Goal: Task Accomplishment & Management: Complete application form

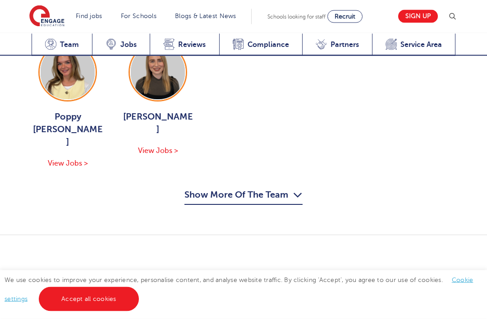
scroll to position [1441, 0]
click at [438, 284] on link "View Vacancies in Leeds" at bounding box center [384, 295] width 142 height 23
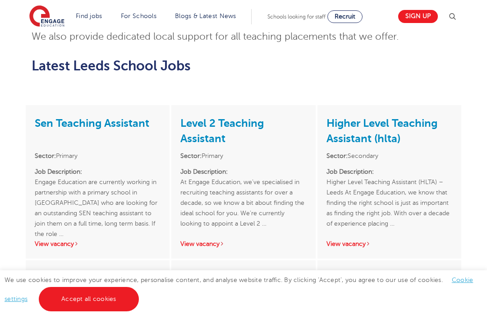
scroll to position [1184, 0]
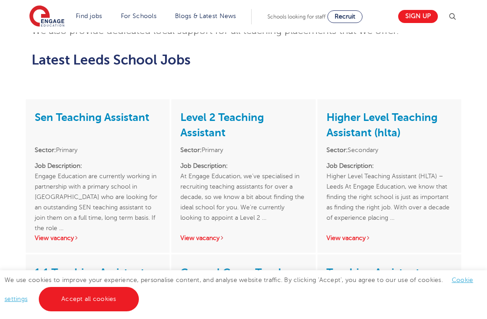
click at [104, 108] on h3 "Sen Teaching Assistant" at bounding box center [98, 124] width 126 height 32
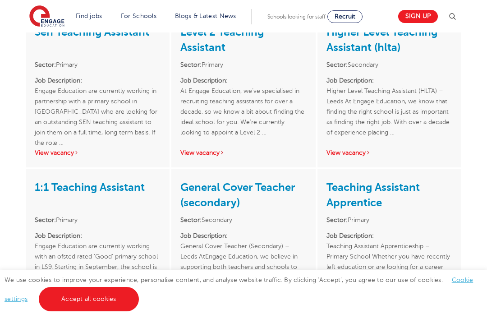
scroll to position [1270, 0]
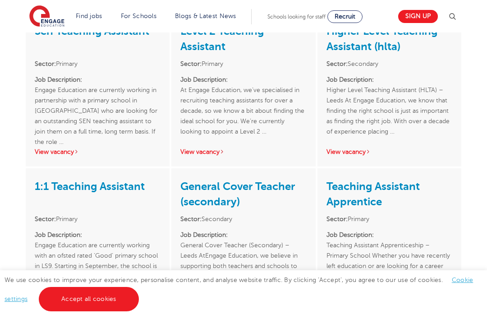
click at [74, 314] on link "View vacancy" at bounding box center [57, 317] width 44 height 7
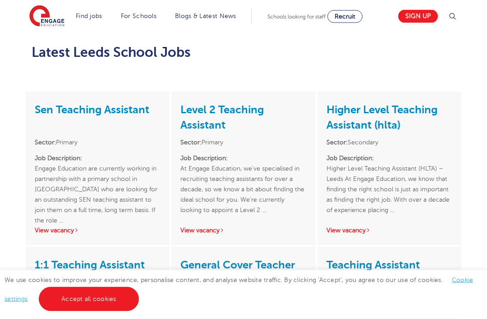
click at [68, 227] on link "View vacancy" at bounding box center [57, 230] width 44 height 7
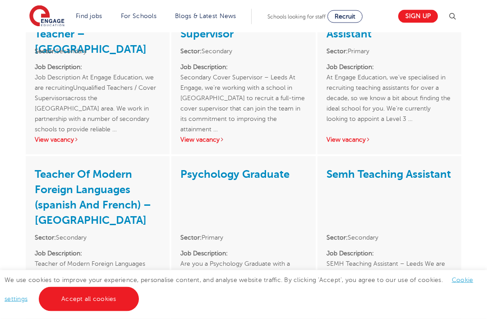
scroll to position [1604, 0]
click at [362, 318] on link "View vacancy" at bounding box center [348, 325] width 44 height 7
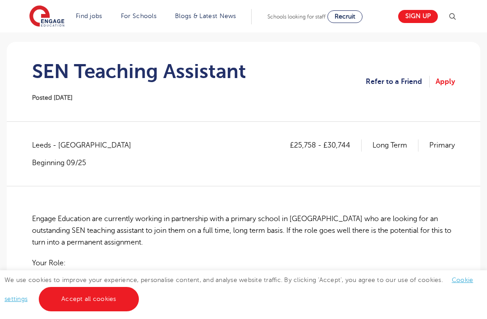
scroll to position [61, 0]
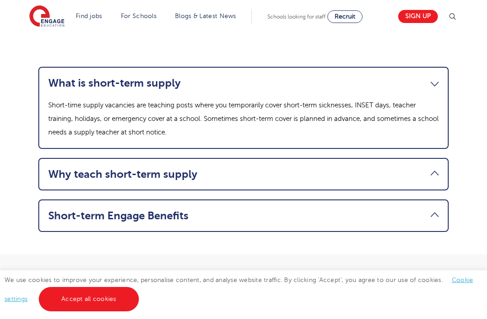
scroll to position [897, 0]
click at [429, 90] on link "What is short-term supply" at bounding box center [243, 83] width 390 height 13
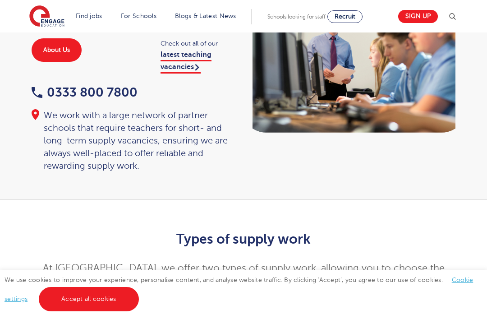
scroll to position [93, 0]
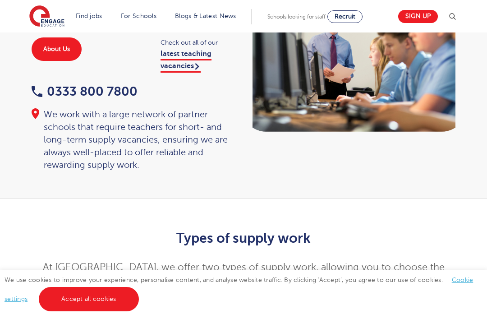
click at [417, 18] on link "Sign up" at bounding box center [418, 16] width 40 height 13
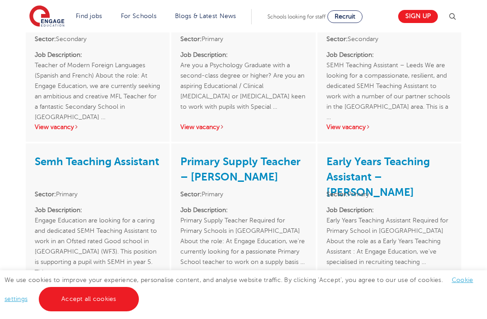
scroll to position [1799, 0]
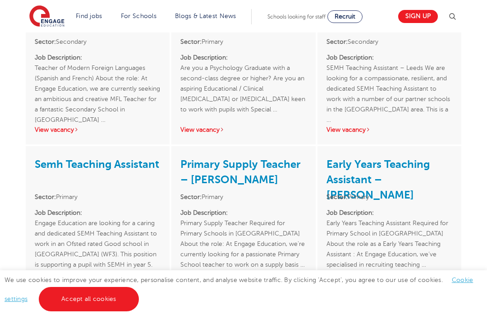
click at [119, 207] on p "Job Description: Engage Education are looking for a caring and dedicated SEMH T…" at bounding box center [98, 238] width 126 height 62
click at [78, 281] on link "View vacancy" at bounding box center [57, 284] width 44 height 7
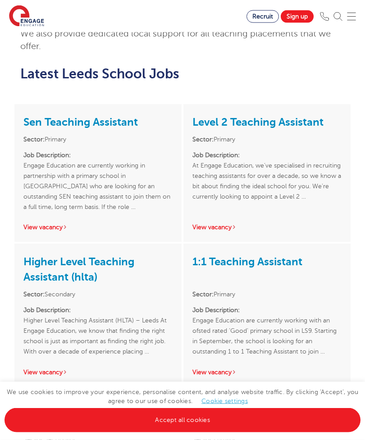
scroll to position [1034, 0]
click at [235, 318] on div "1:1 Teaching Assistant Sector: Primary Job Description: Engage Education are cu…" at bounding box center [266, 315] width 167 height 143
click at [238, 318] on div "1:1 Teaching Assistant Sector: Primary Job Description: Engage Education are cu…" at bounding box center [266, 315] width 167 height 143
click at [235, 318] on link "View vacancy" at bounding box center [215, 372] width 44 height 7
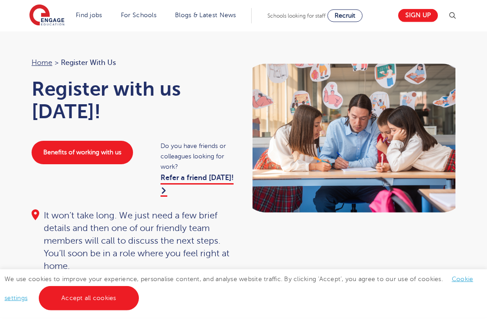
scroll to position [123, 0]
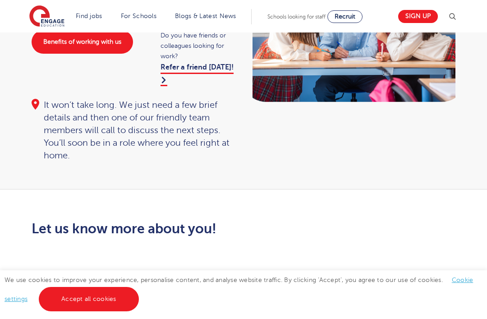
click at [115, 311] on link "Accept all cookies" at bounding box center [89, 299] width 100 height 24
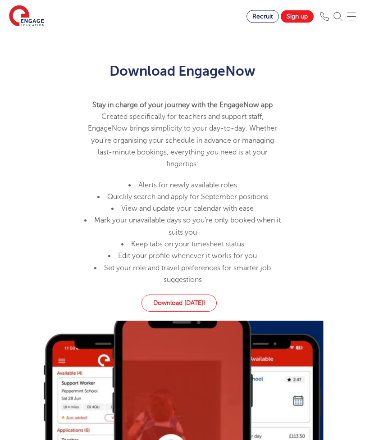
scroll to position [611, 0]
click at [196, 312] on link "Download today!" at bounding box center [179, 303] width 75 height 17
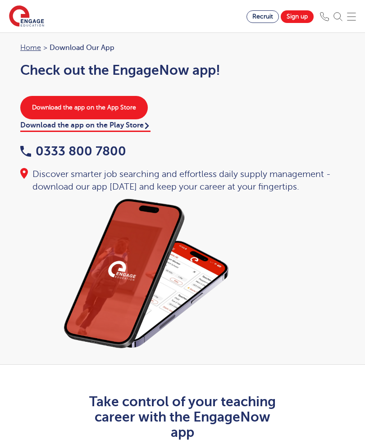
click at [66, 91] on div "Home > Download our app Check out the EngageNow app! Download the app on the Ap…" at bounding box center [182, 117] width 343 height 151
click at [64, 101] on link "Download the app on the App Store" at bounding box center [84, 107] width 128 height 23
click at [298, 21] on link "Sign up" at bounding box center [297, 16] width 33 height 13
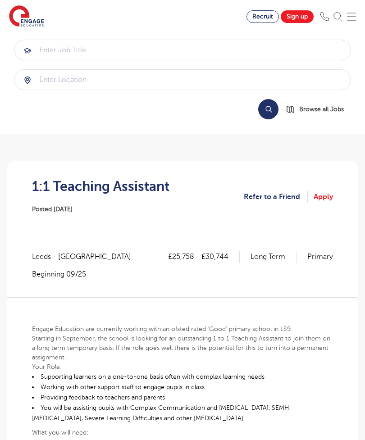
scroll to position [14, 0]
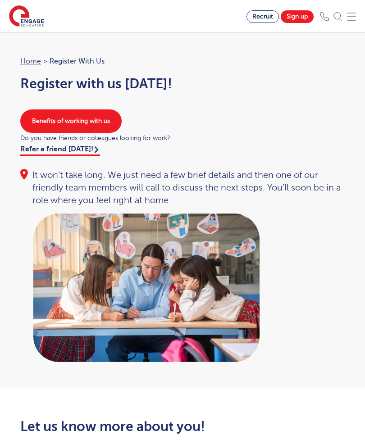
click at [42, 127] on link "Benefits of working with us" at bounding box center [70, 121] width 101 height 23
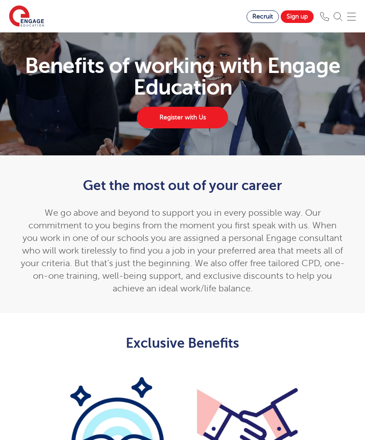
click at [205, 114] on link "Register with Us" at bounding box center [182, 118] width 91 height 22
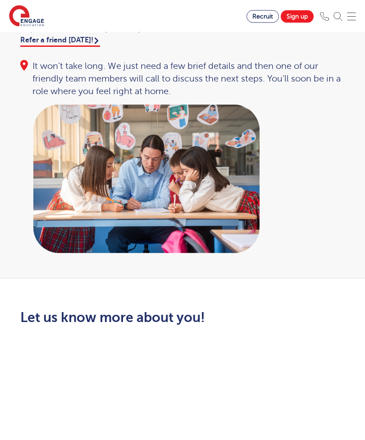
scroll to position [91, 0]
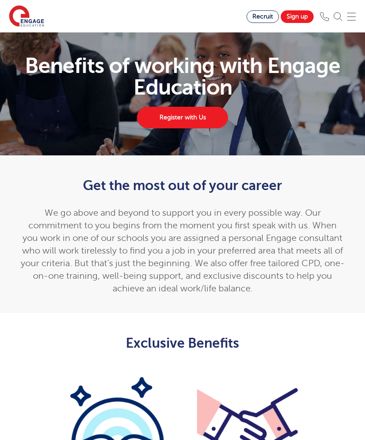
click at [220, 118] on link "Register with Us" at bounding box center [182, 118] width 91 height 22
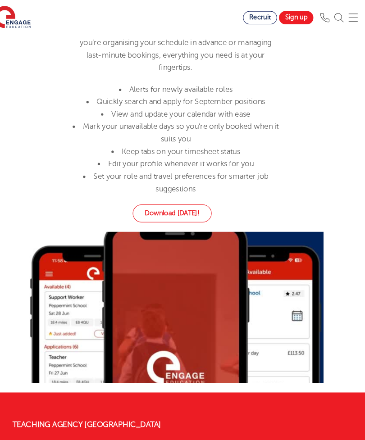
scroll to position [1369, 0]
